Goal: Information Seeking & Learning: Learn about a topic

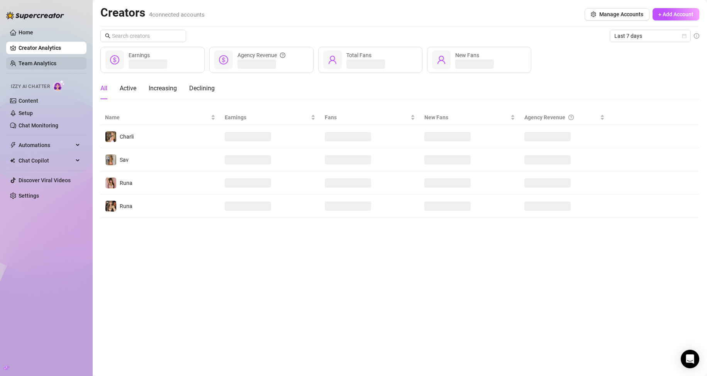
click at [47, 64] on link "Team Analytics" at bounding box center [38, 63] width 38 height 6
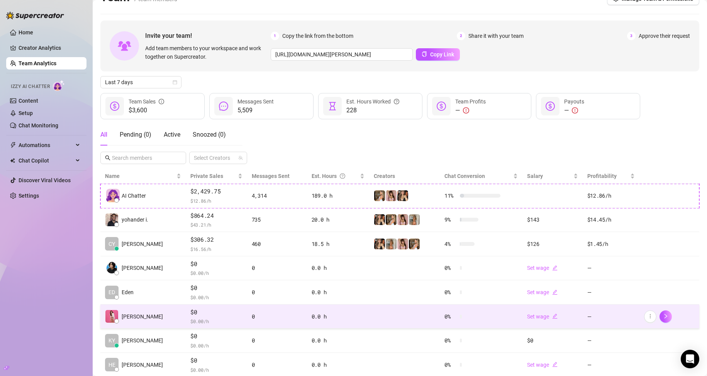
scroll to position [26, 0]
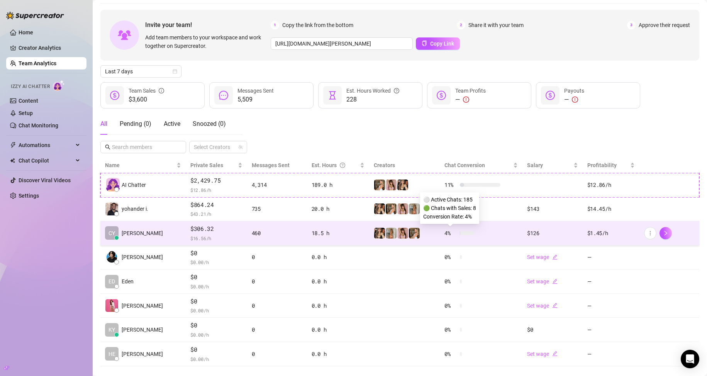
click at [451, 229] on div "4 %" at bounding box center [460, 233] width 30 height 8
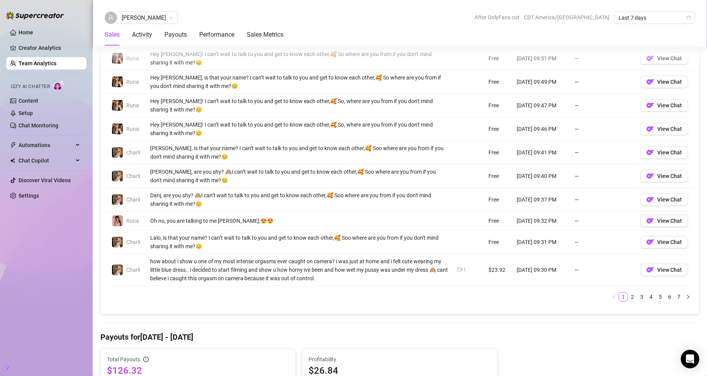
scroll to position [567, 0]
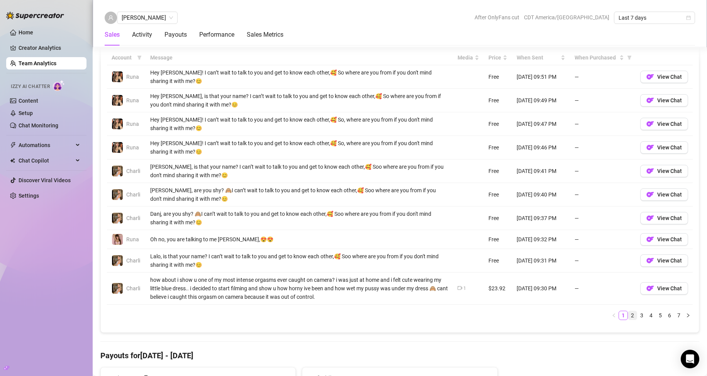
click at [628, 315] on link "2" at bounding box center [632, 315] width 8 height 8
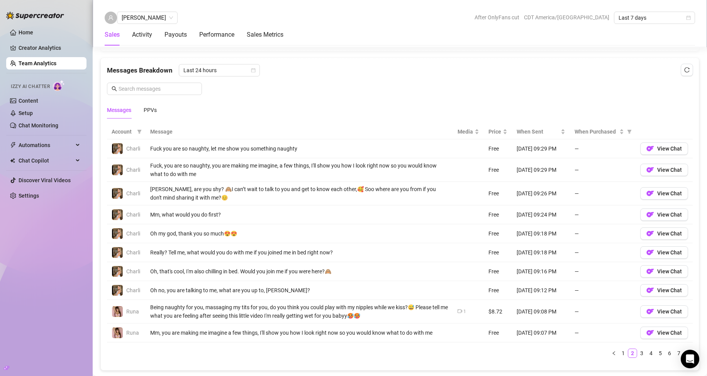
scroll to position [490, 0]
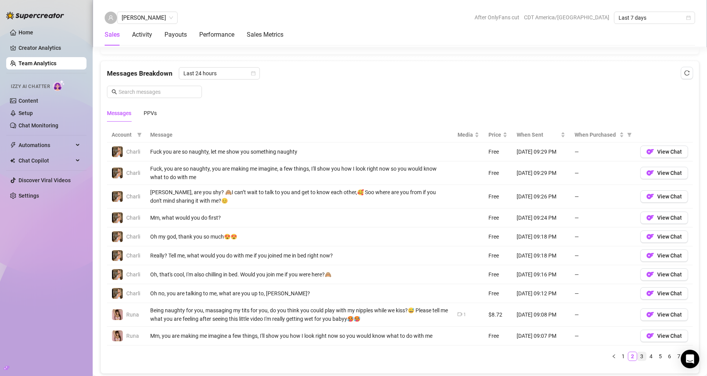
click at [638, 353] on link "3" at bounding box center [642, 356] width 8 height 8
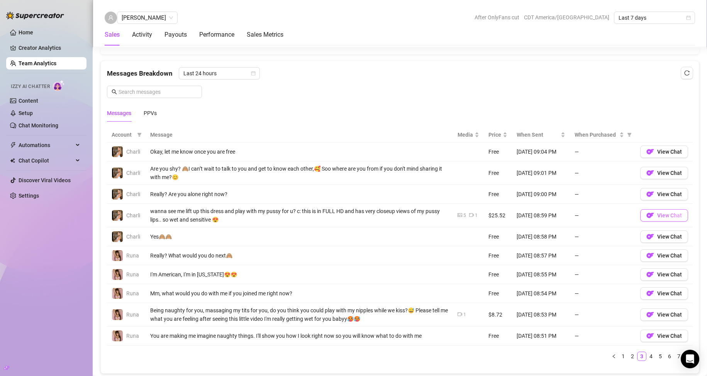
click at [657, 214] on span "View Chat" at bounding box center [669, 215] width 25 height 6
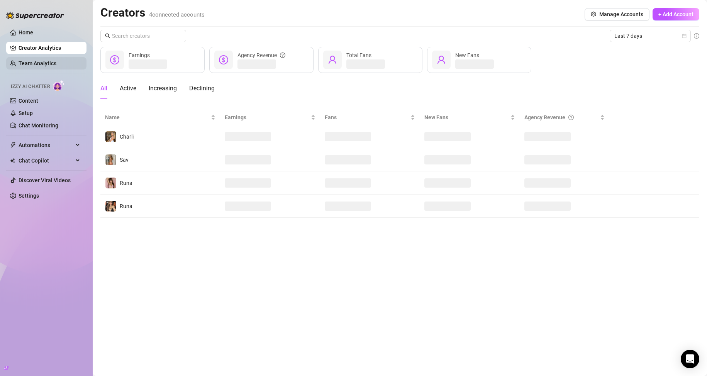
click at [29, 61] on link "Team Analytics" at bounding box center [38, 63] width 38 height 6
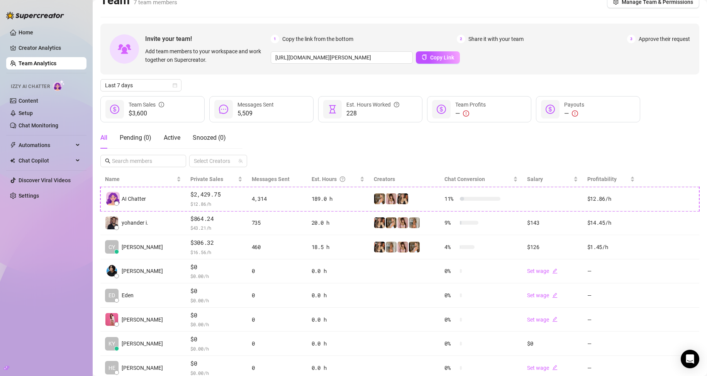
scroll to position [15, 0]
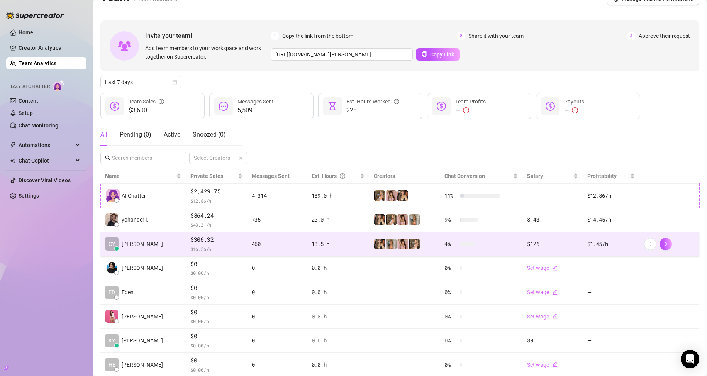
click at [132, 244] on span "[PERSON_NAME]" at bounding box center [142, 244] width 41 height 8
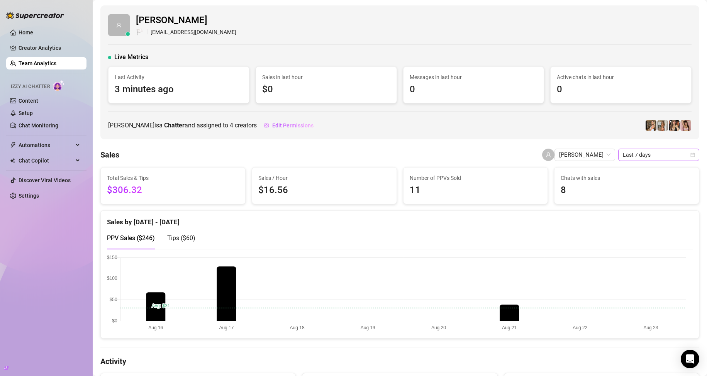
click at [623, 152] on span "Last 7 days" at bounding box center [659, 155] width 72 height 12
click at [629, 173] on div "Last 24 hours" at bounding box center [652, 170] width 69 height 8
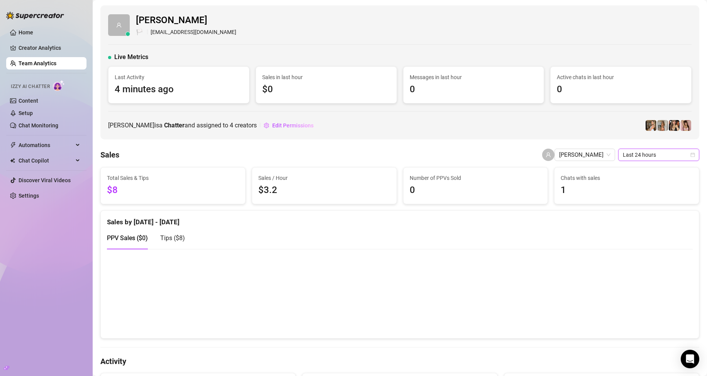
click at [629, 156] on span "Last 24 hours" at bounding box center [659, 155] width 72 height 12
click at [632, 179] on div "Last 7 days" at bounding box center [652, 182] width 69 height 8
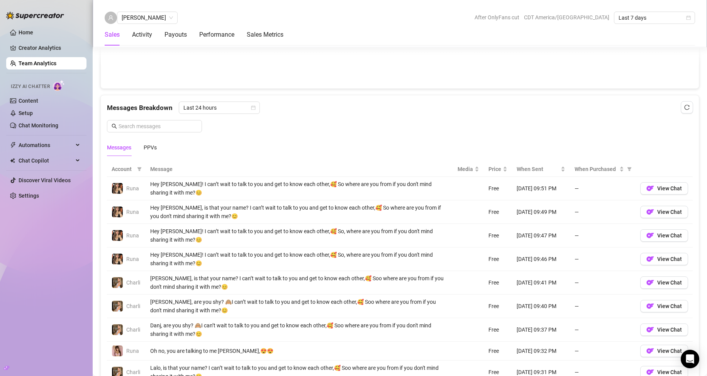
scroll to position [463, 0]
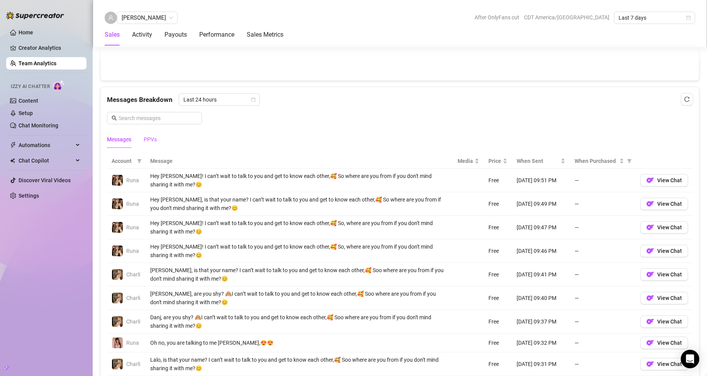
click at [151, 143] on div "PPVs" at bounding box center [150, 139] width 13 height 8
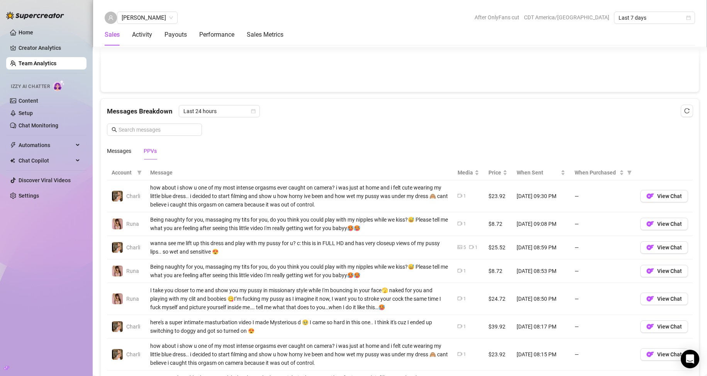
scroll to position [425, 0]
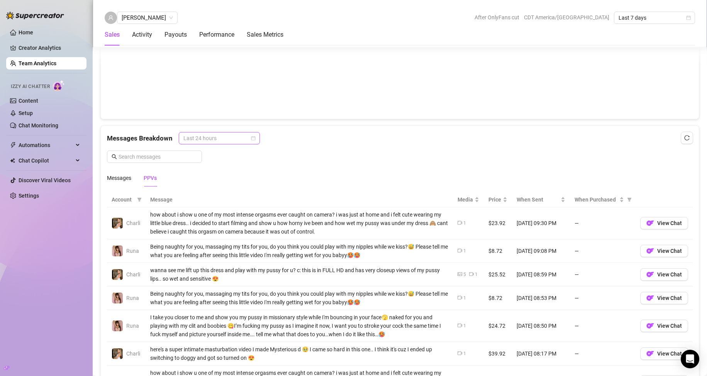
click at [189, 137] on span "Last 24 hours" at bounding box center [219, 138] width 72 height 12
click at [198, 153] on div "Last 24 hours" at bounding box center [218, 153] width 69 height 8
click at [121, 184] on div "Messages" at bounding box center [119, 178] width 24 height 18
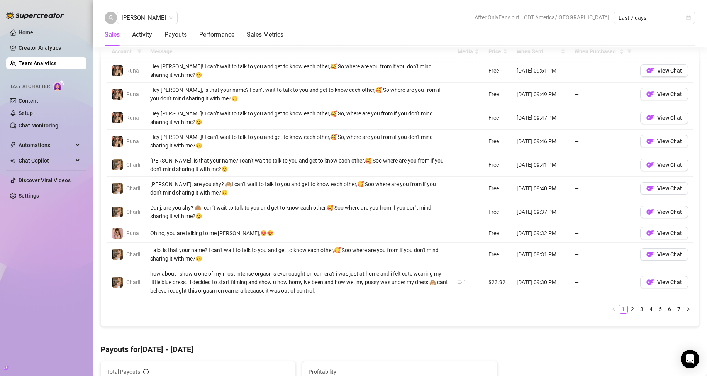
scroll to position [579, 0]
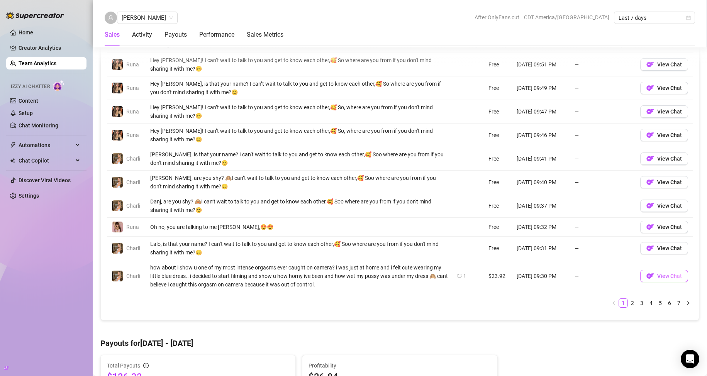
click at [657, 274] on span "View Chat" at bounding box center [669, 276] width 25 height 6
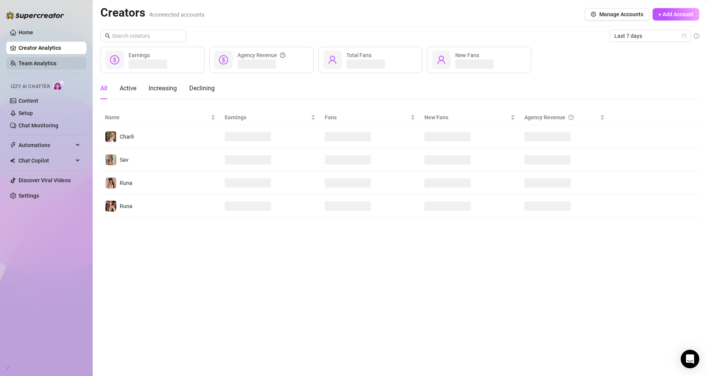
click at [41, 63] on link "Team Analytics" at bounding box center [38, 63] width 38 height 6
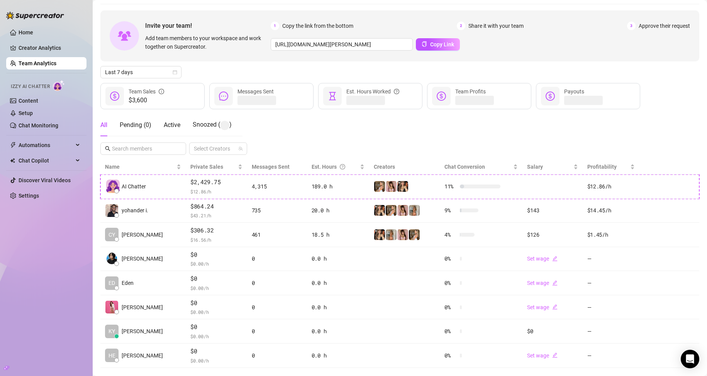
scroll to position [39, 0]
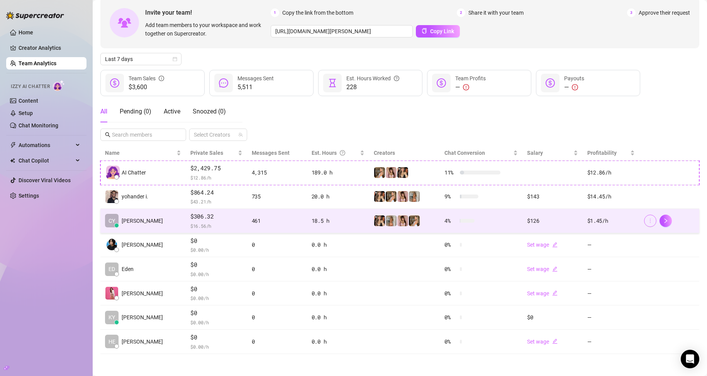
click at [648, 224] on span "button" at bounding box center [650, 221] width 5 height 6
click at [663, 223] on icon "right" at bounding box center [665, 220] width 5 height 5
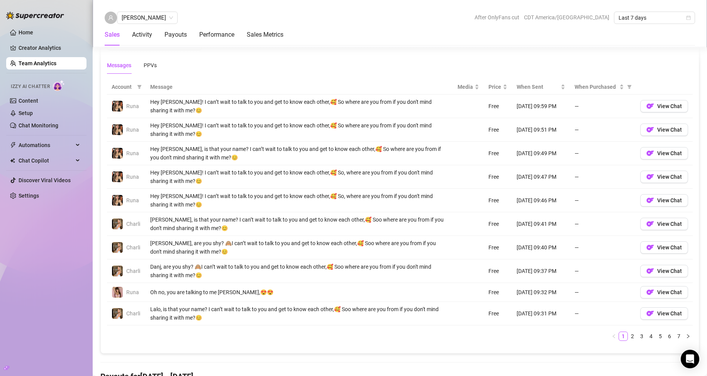
scroll to position [541, 0]
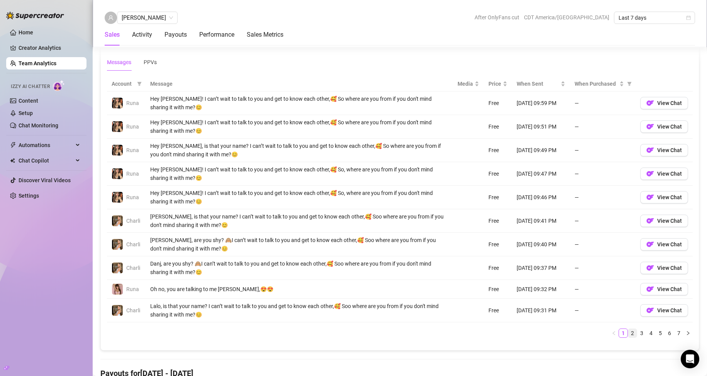
click at [628, 335] on link "2" at bounding box center [632, 333] width 8 height 8
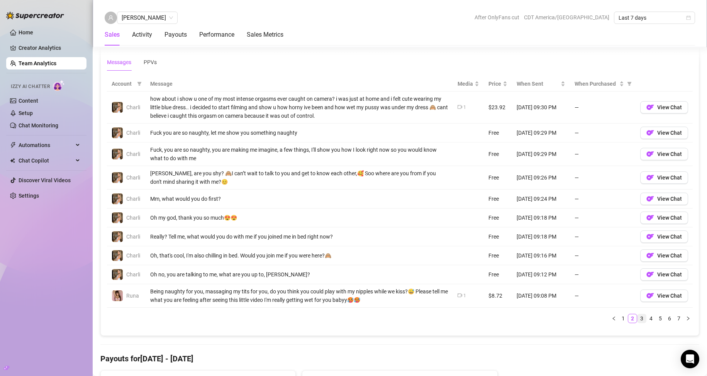
click at [638, 319] on link "3" at bounding box center [642, 318] width 8 height 8
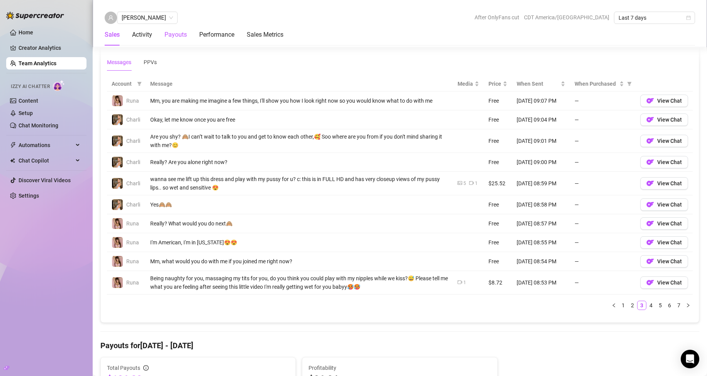
click at [170, 33] on div "Payouts" at bounding box center [176, 34] width 22 height 9
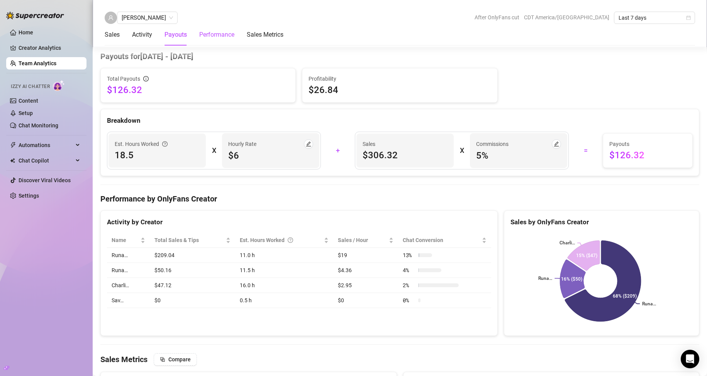
click at [209, 36] on div "Performance" at bounding box center [216, 34] width 35 height 9
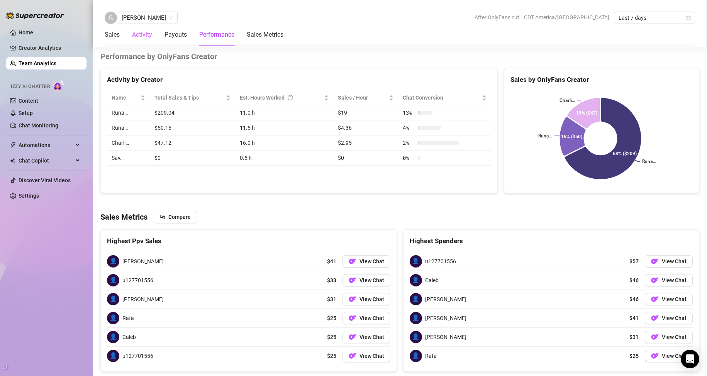
click at [145, 41] on div "Activity" at bounding box center [142, 35] width 20 height 22
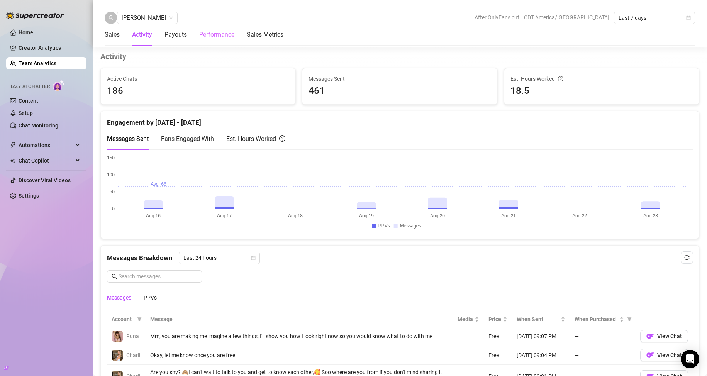
click at [207, 42] on div "Performance" at bounding box center [216, 35] width 35 height 22
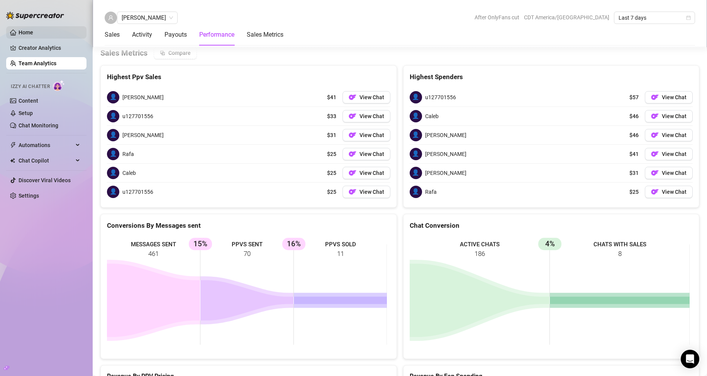
scroll to position [1131, 0]
